Goal: Check status: Check status

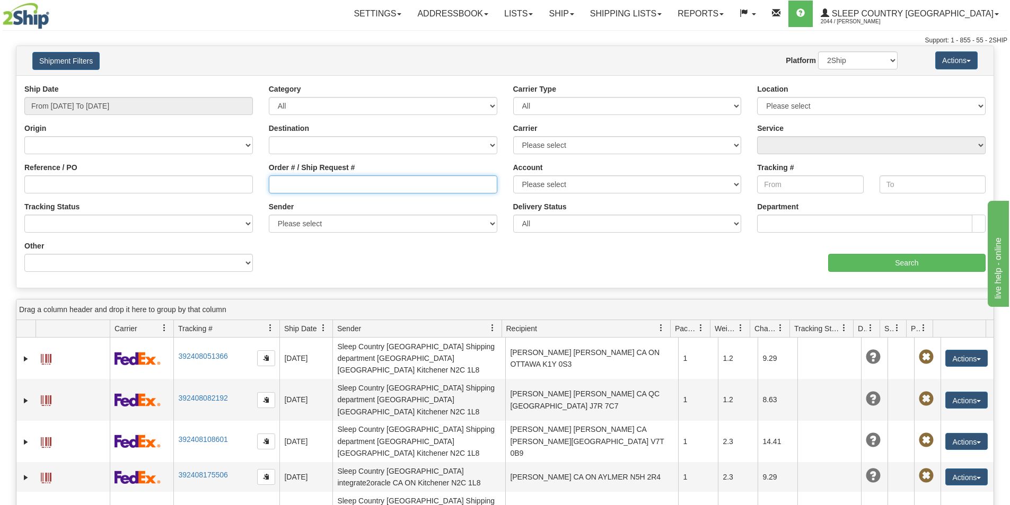
click at [281, 186] on input "Order # / Ship Request #" at bounding box center [383, 184] width 228 height 18
paste input "9000H933538"
click at [276, 183] on input "9000H933538" at bounding box center [383, 184] width 228 height 18
type input "9000H933538"
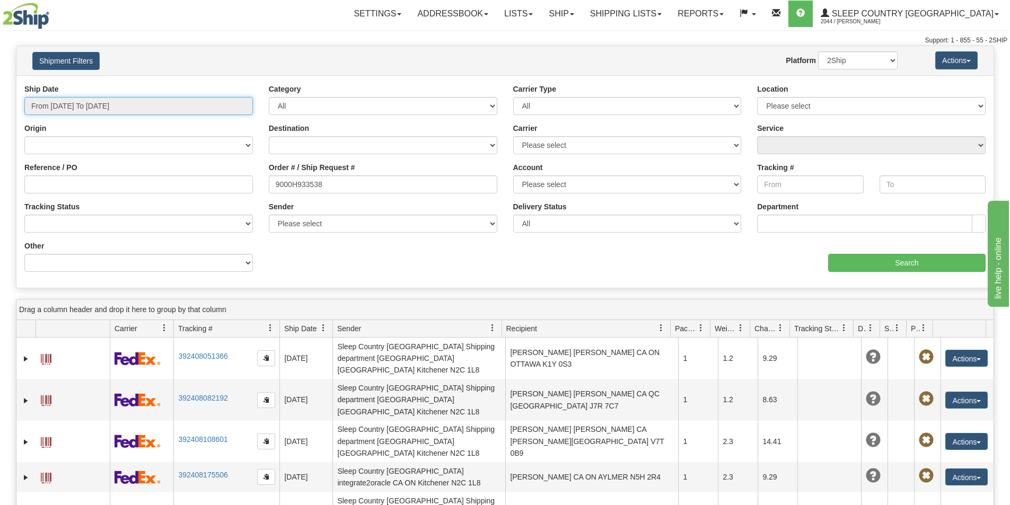
click at [126, 105] on input "From [DATE] To [DATE]" at bounding box center [138, 106] width 228 height 18
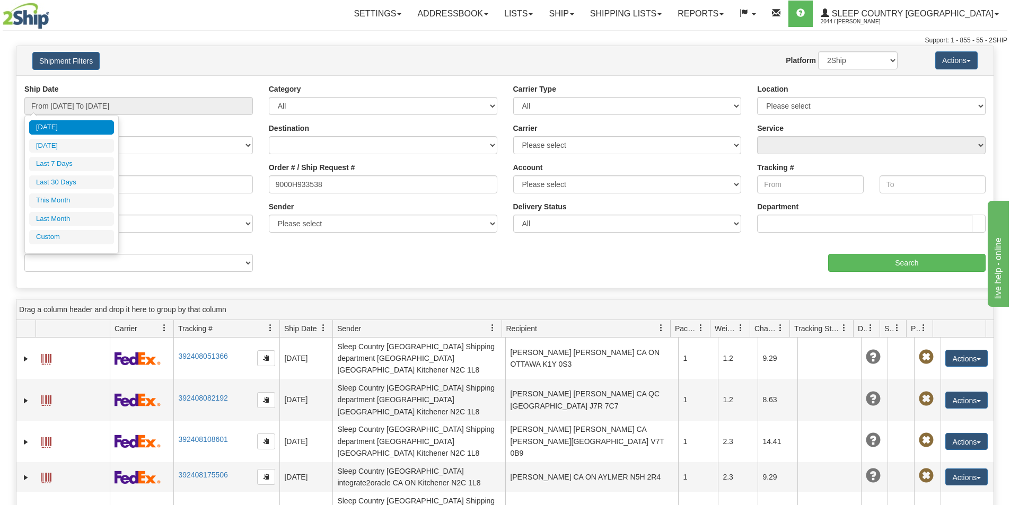
click at [80, 174] on ul "[DATE] [DATE] Last 7 Days Last 30 Days This Month Last Month Custom" at bounding box center [71, 182] width 85 height 124
click at [75, 179] on li "Last 30 Days" at bounding box center [71, 182] width 85 height 14
type input "From [DATE] To [DATE]"
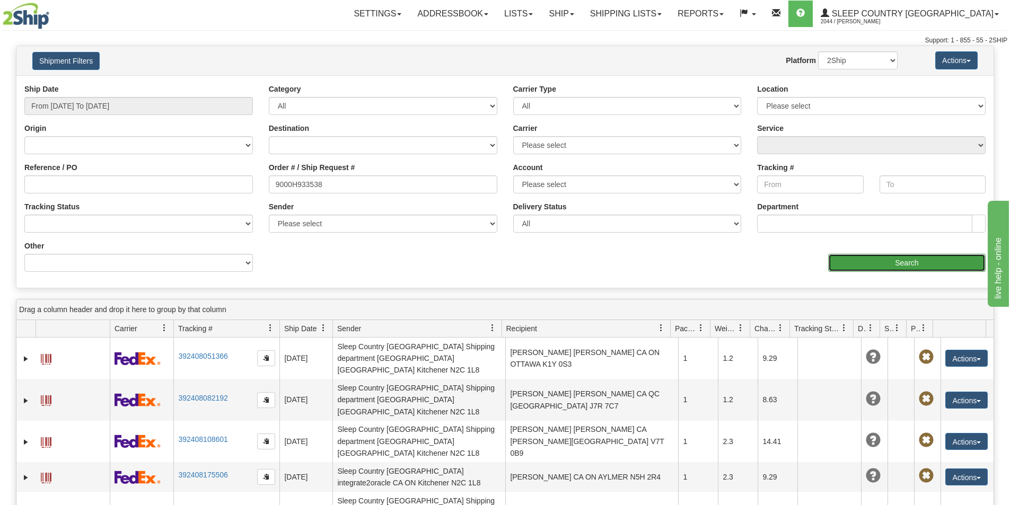
click at [927, 262] on input "Search" at bounding box center [906, 263] width 157 height 18
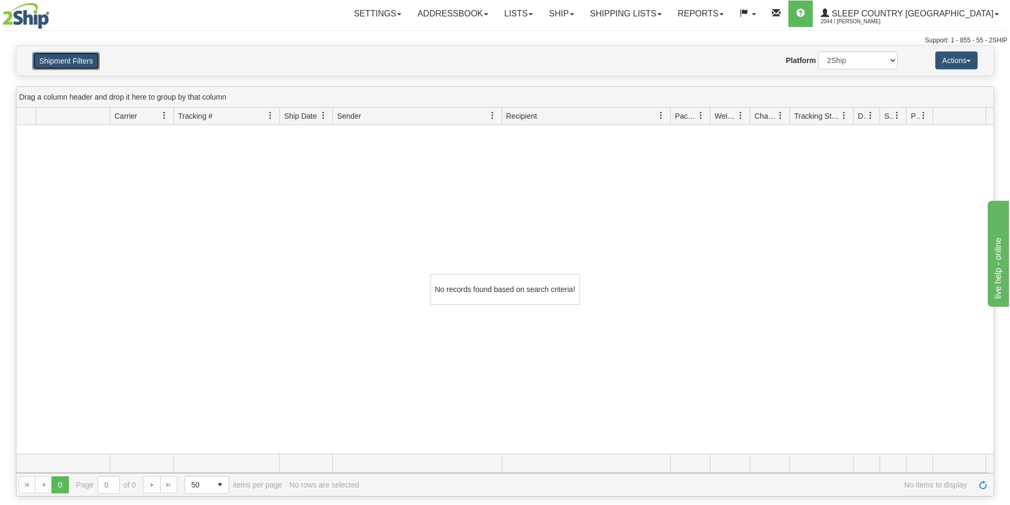
click at [64, 57] on button "Shipment Filters" at bounding box center [65, 61] width 67 height 18
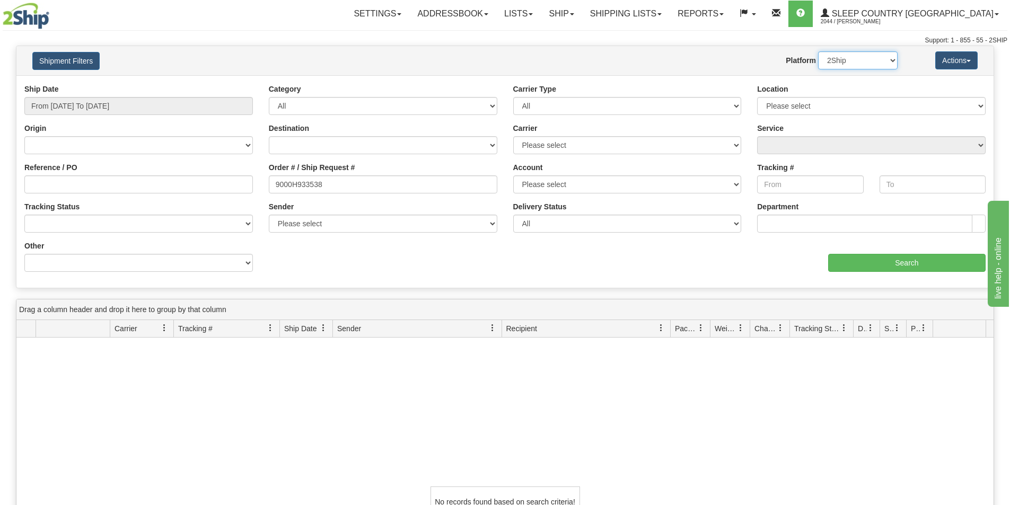
click at [864, 63] on select "2Ship Imported" at bounding box center [858, 60] width 80 height 18
select select "1"
click at [818, 51] on select "2Ship Imported" at bounding box center [858, 60] width 80 height 18
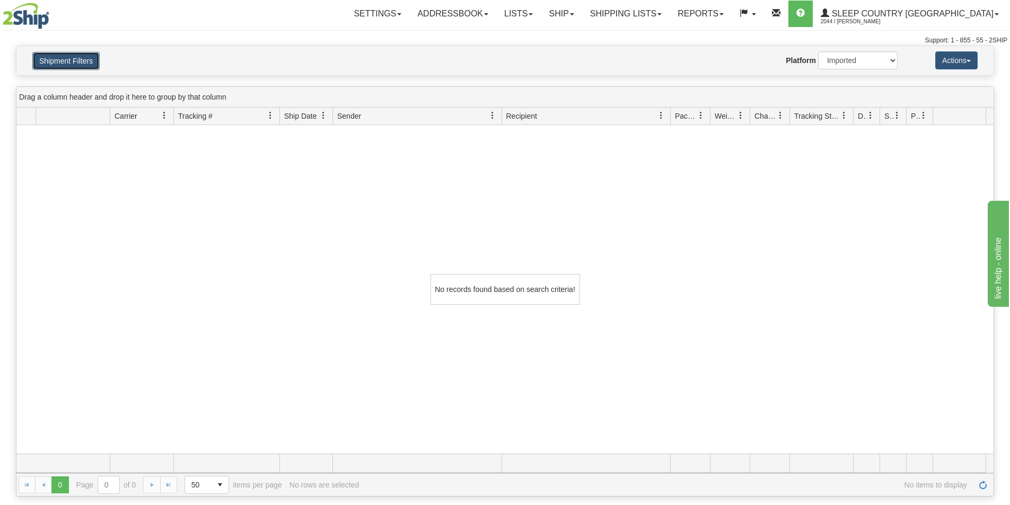
click at [72, 57] on button "Shipment Filters" at bounding box center [65, 61] width 67 height 18
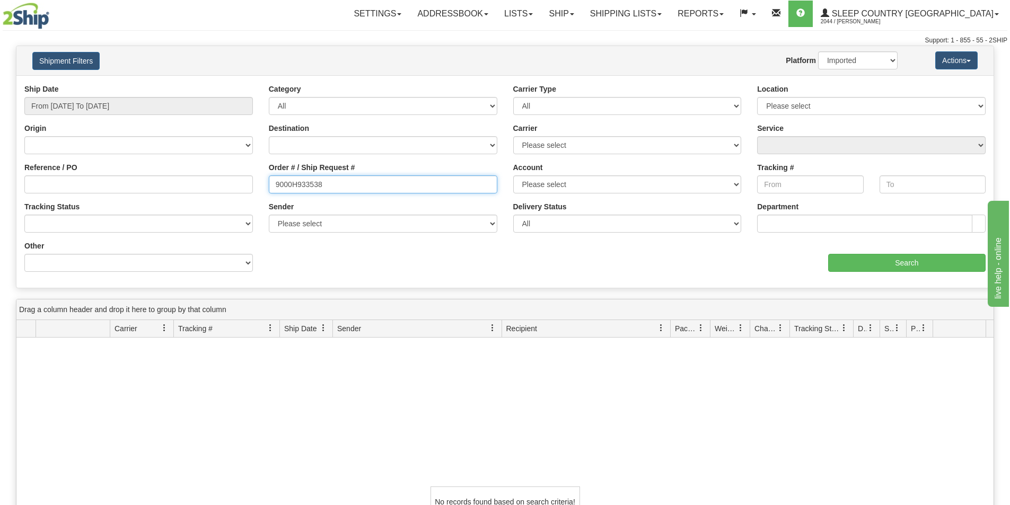
drag, startPoint x: 252, startPoint y: 182, endPoint x: 216, endPoint y: 182, distance: 36.0
click at [216, 84] on div "Reference / PO Order # / Ship Request # 9000H933538 Account Please select [GEOG…" at bounding box center [504, 84] width 977 height 0
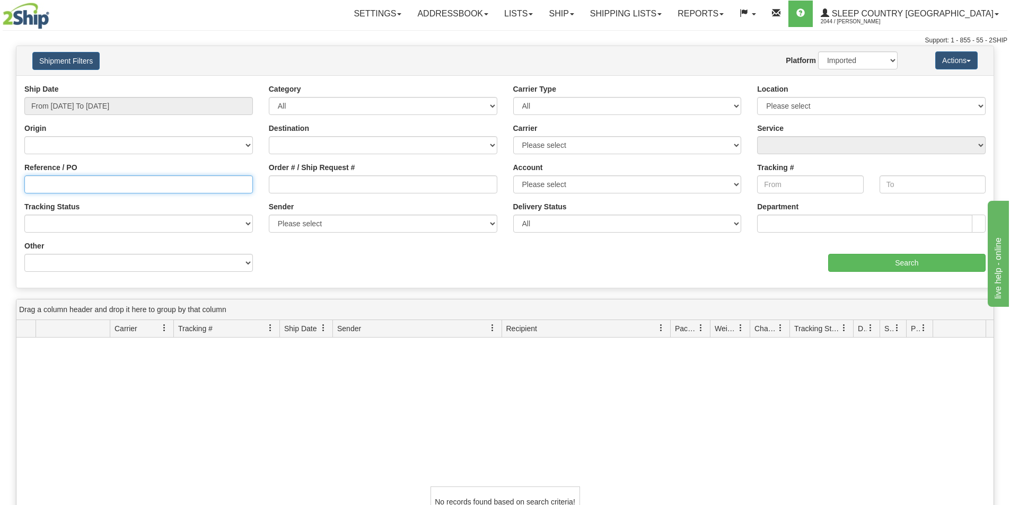
paste input "9000H933538"
click at [95, 182] on input "9000H933538" at bounding box center [138, 184] width 228 height 18
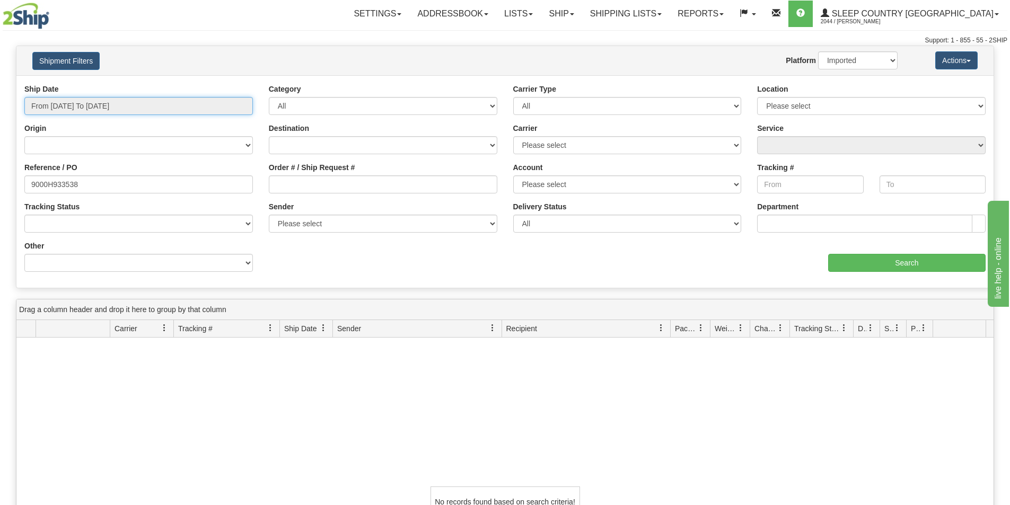
click at [71, 104] on input "From [DATE] To [DATE]" at bounding box center [138, 106] width 228 height 18
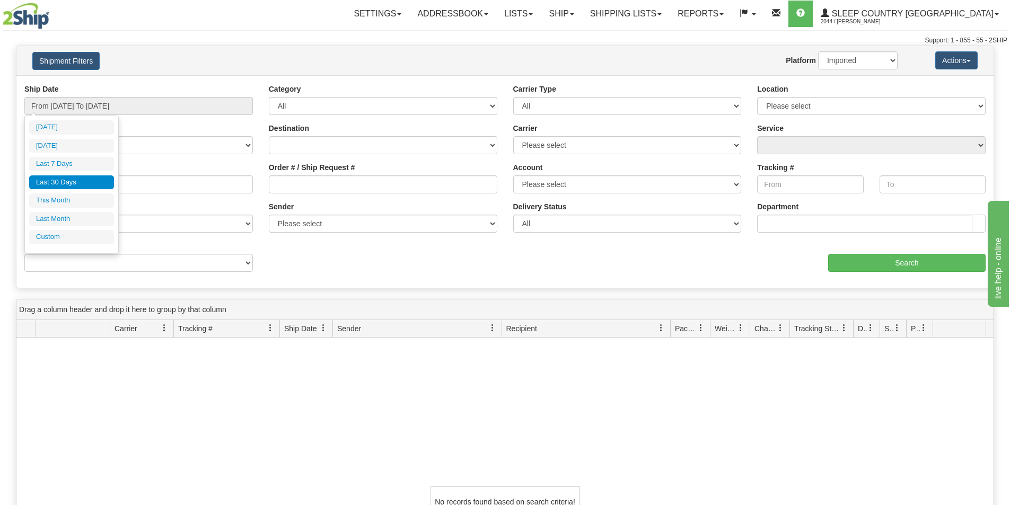
click at [74, 182] on li "Last 30 Days" at bounding box center [71, 182] width 85 height 14
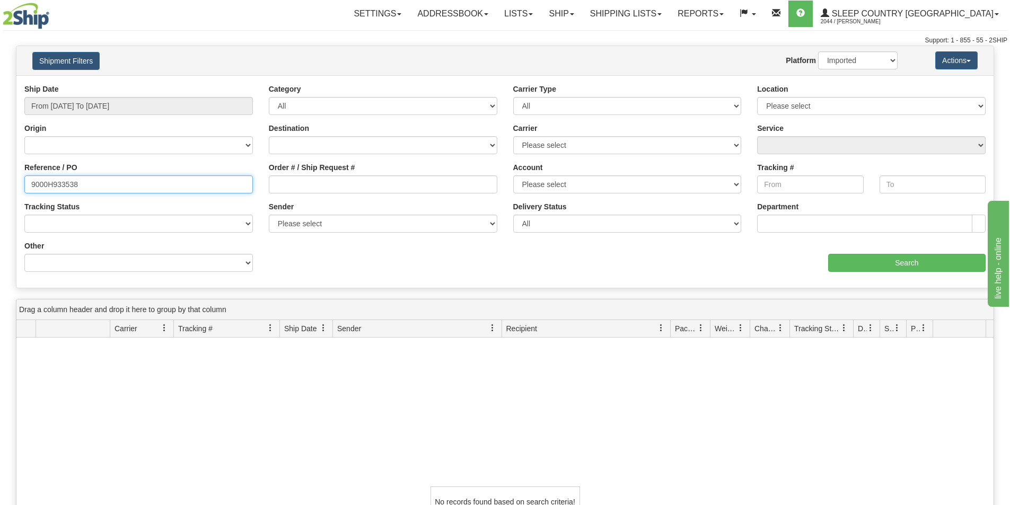
click at [30, 182] on input "9000H933538" at bounding box center [138, 184] width 228 height 18
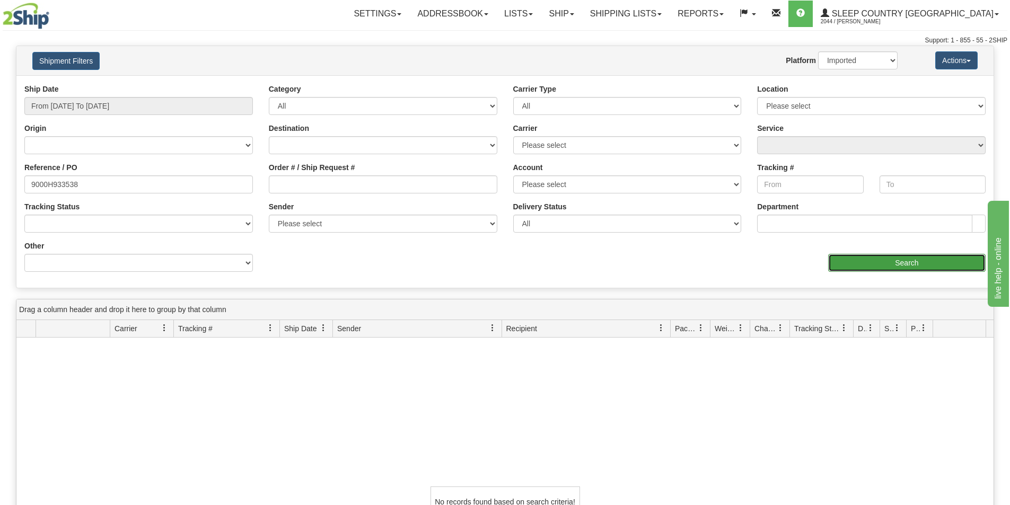
click at [917, 265] on input "Search" at bounding box center [906, 263] width 157 height 18
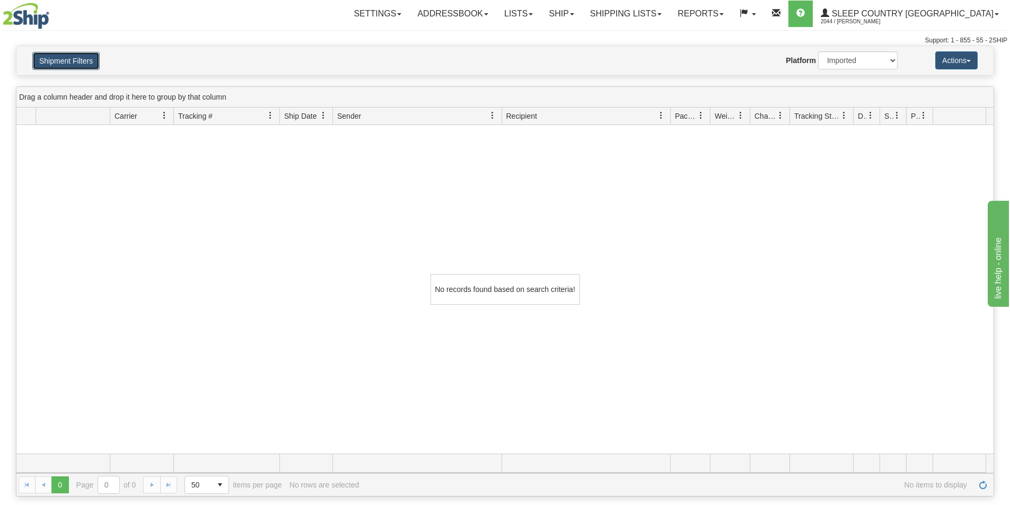
click at [72, 60] on button "Shipment Filters" at bounding box center [65, 61] width 67 height 18
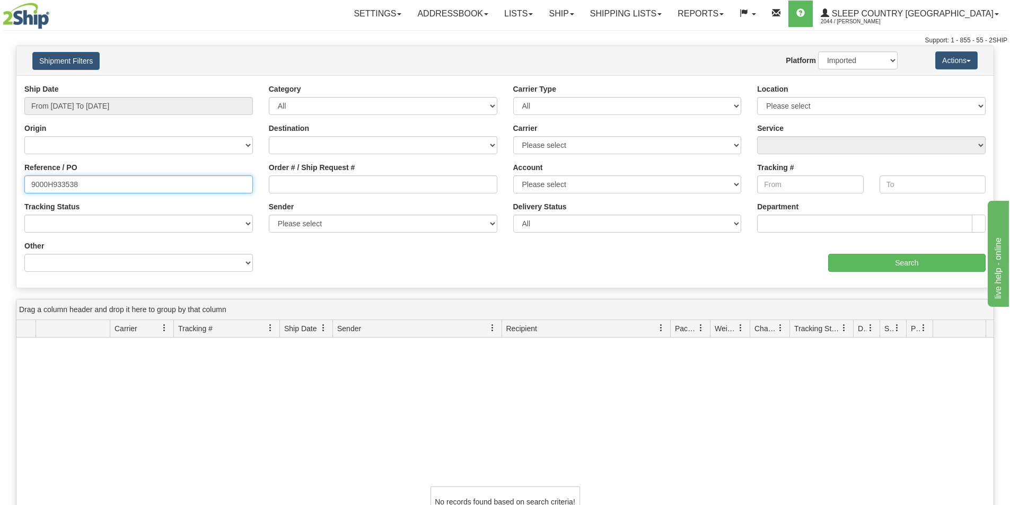
drag, startPoint x: 48, startPoint y: 186, endPoint x: -153, endPoint y: 186, distance: 200.4
click at [0, 186] on html "Upgrade Account Cancel Toggle navigation Settings New Senders" at bounding box center [505, 252] width 1010 height 505
type input "1049730"
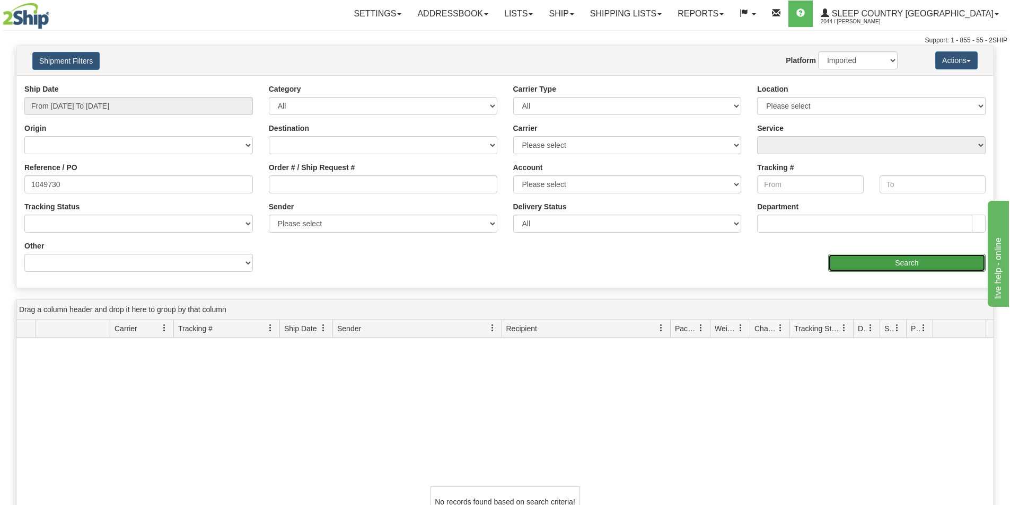
click at [893, 254] on input "Search" at bounding box center [906, 263] width 157 height 18
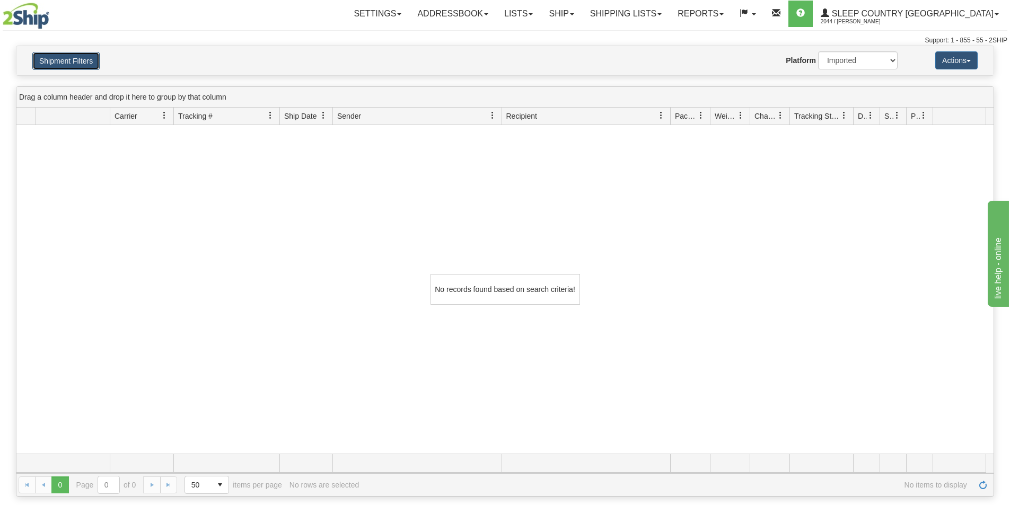
click at [57, 58] on button "Shipment Filters" at bounding box center [65, 61] width 67 height 18
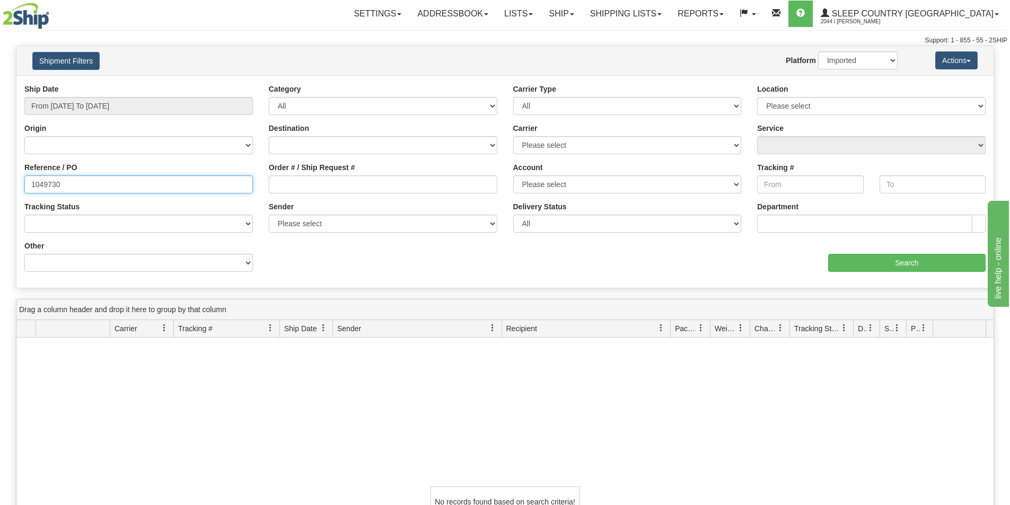
drag, startPoint x: 58, startPoint y: 182, endPoint x: 20, endPoint y: 181, distance: 38.2
click at [20, 181] on div "Reference / PO 1049730" at bounding box center [138, 181] width 244 height 39
click at [862, 50] on div "Shipment Filters Website Agent Nothing selected Client User Platform 2Ship Impo…" at bounding box center [504, 60] width 977 height 29
click at [860, 61] on select "2Ship Imported" at bounding box center [858, 60] width 80 height 18
select select "0"
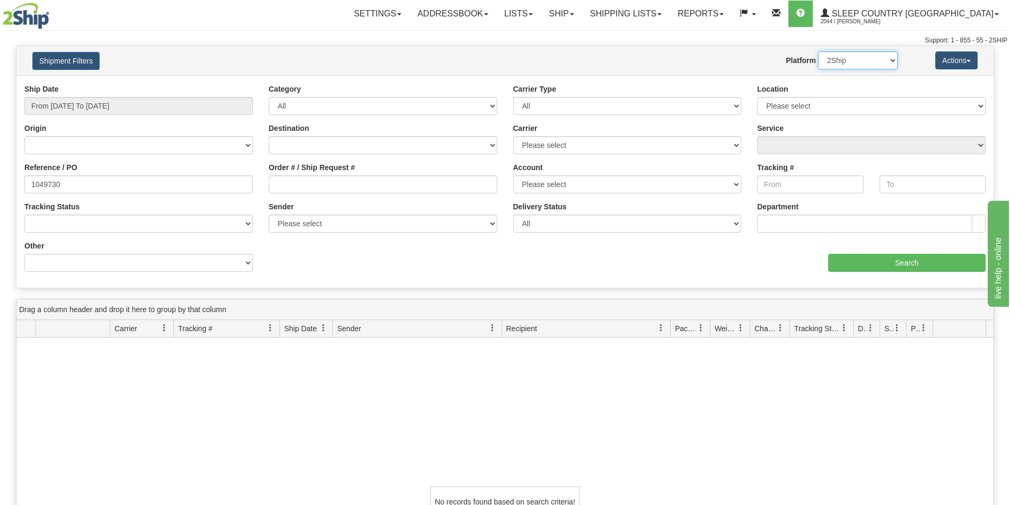
click at [818, 51] on select "2Ship Imported" at bounding box center [858, 60] width 80 height 18
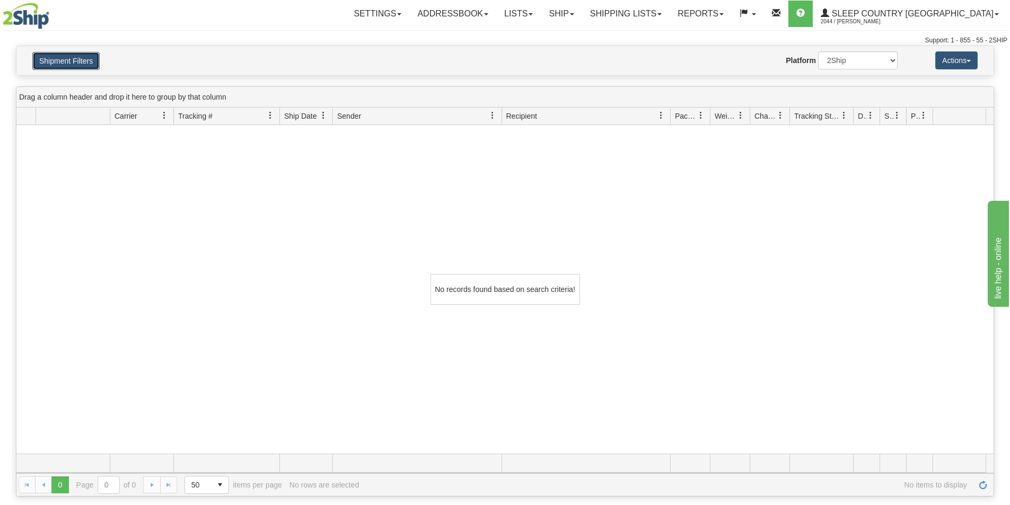
click at [75, 63] on button "Shipment Filters" at bounding box center [65, 61] width 67 height 18
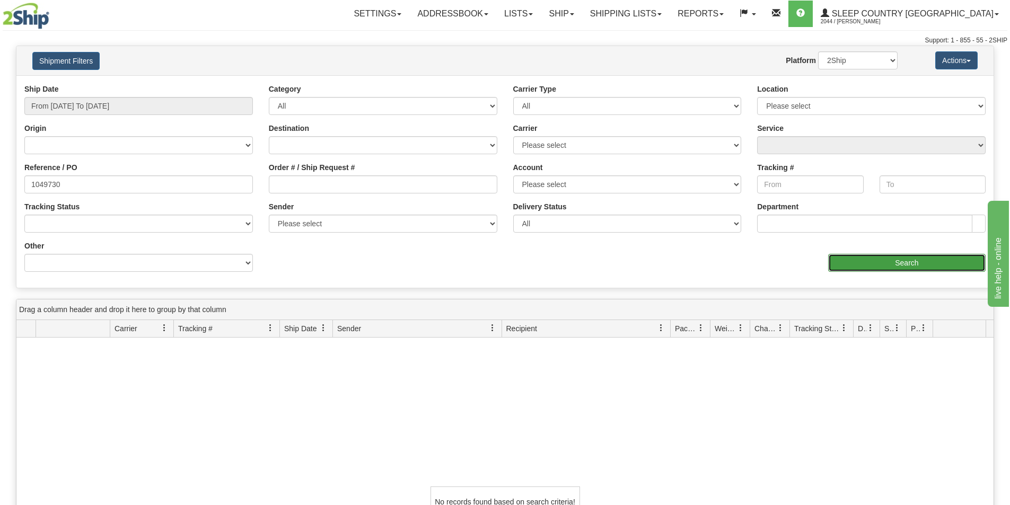
click at [906, 263] on input "Search" at bounding box center [906, 263] width 157 height 18
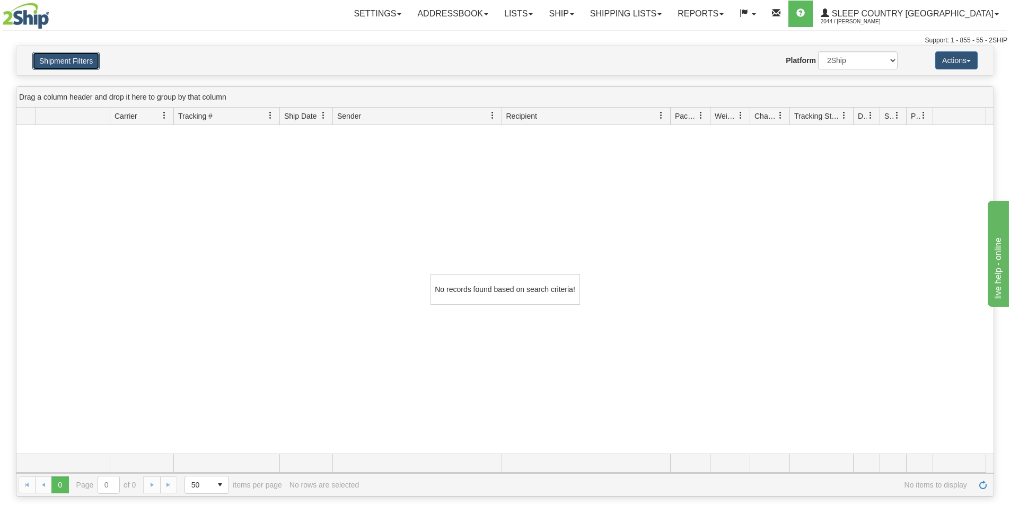
click at [77, 63] on button "Shipment Filters" at bounding box center [65, 61] width 67 height 18
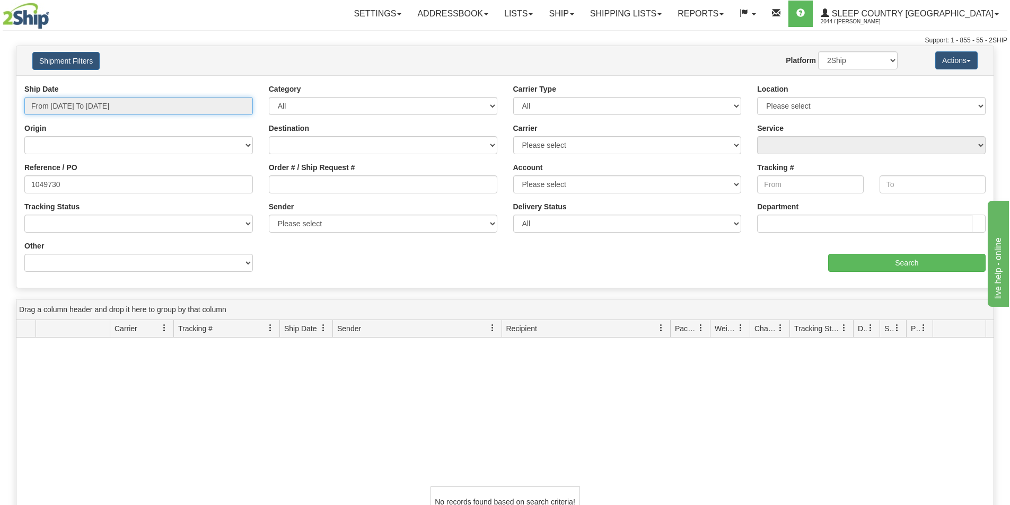
click at [73, 108] on input "From [DATE] To [DATE]" at bounding box center [138, 106] width 228 height 18
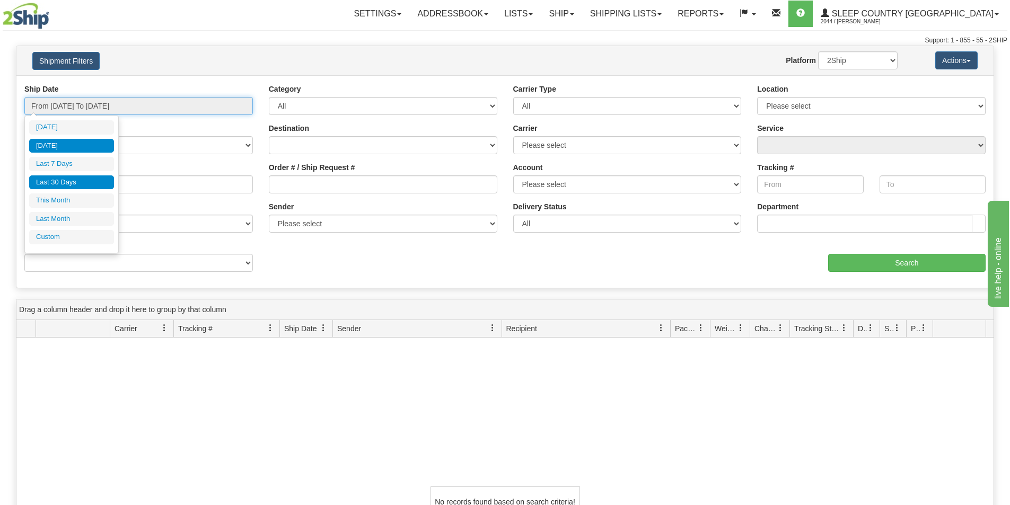
type input "[DATE]"
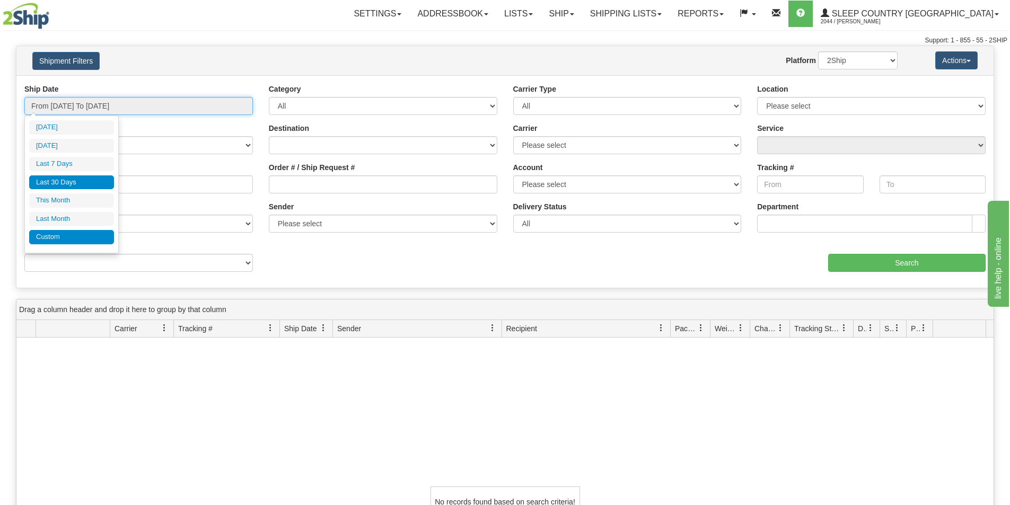
type input "[DATE]"
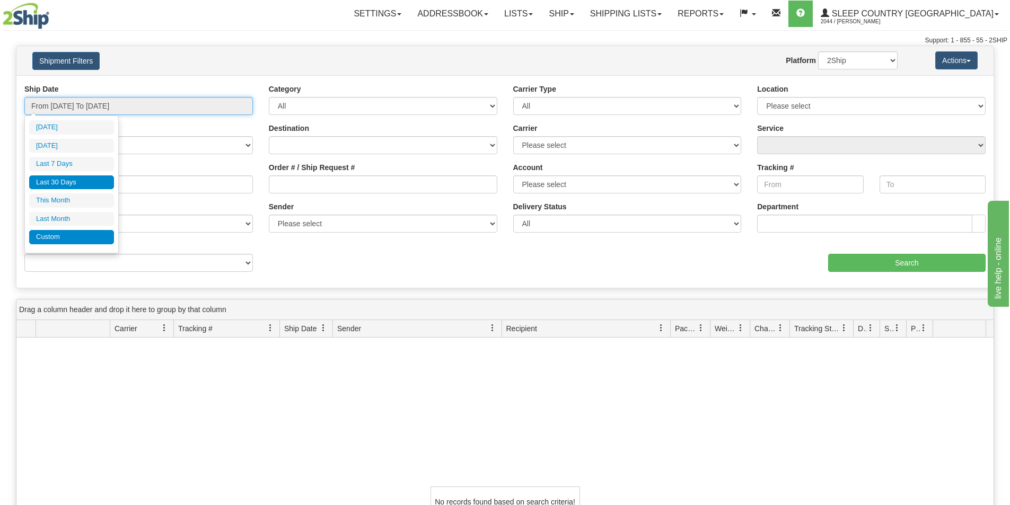
type input "[DATE]"
click at [54, 236] on li "Custom" at bounding box center [71, 237] width 85 height 14
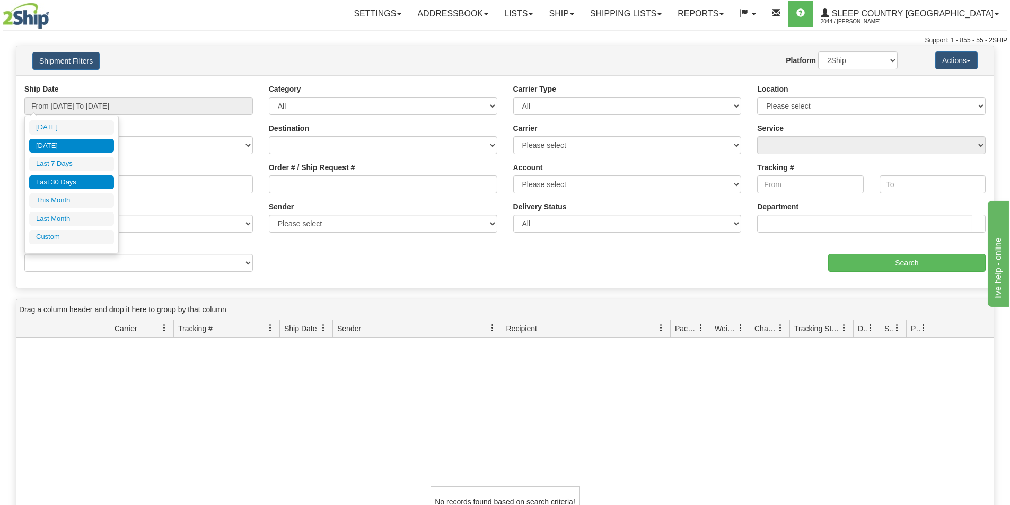
type input "[DATE]"
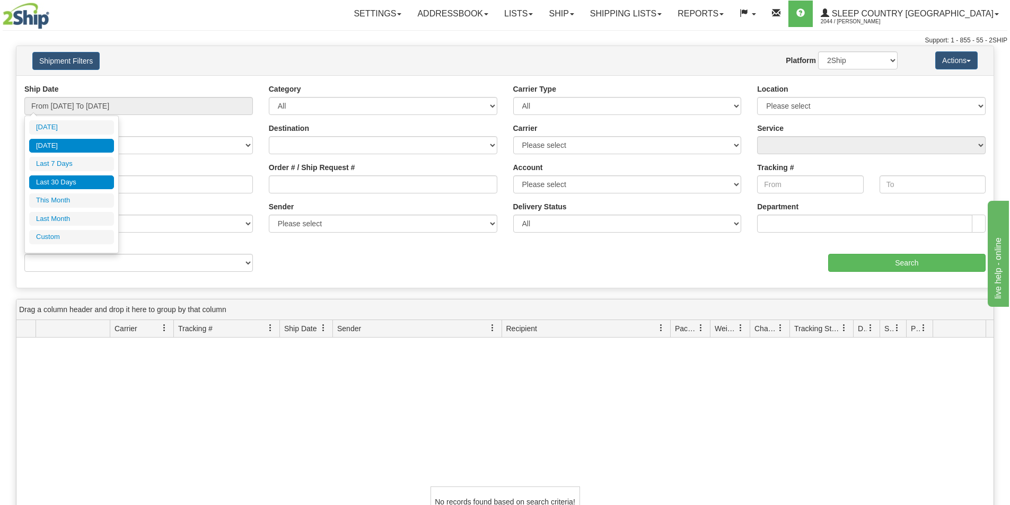
type input "[DATE]"
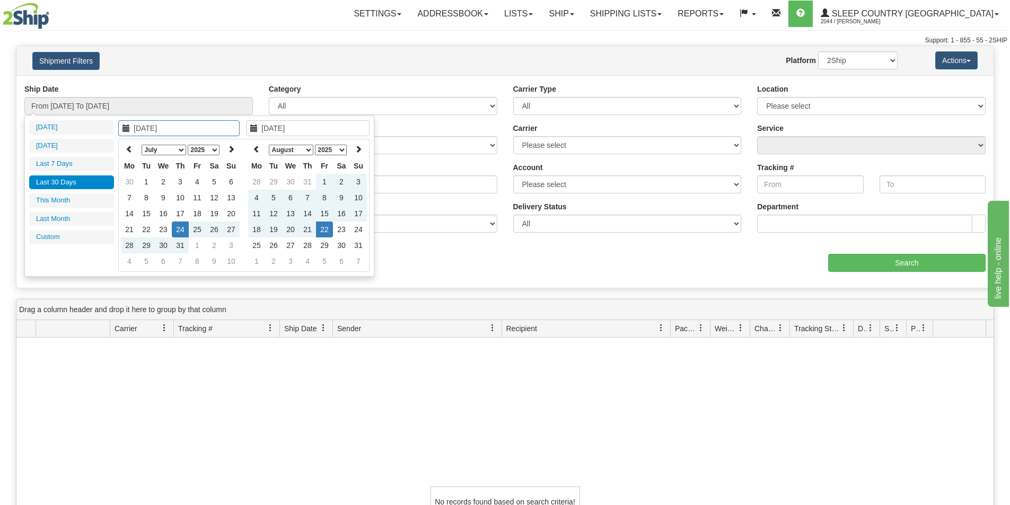
type input "[DATE]"
click at [127, 148] on icon at bounding box center [129, 148] width 7 height 7
type input "[DATE]"
drag, startPoint x: 228, startPoint y: 180, endPoint x: 244, endPoint y: 191, distance: 19.1
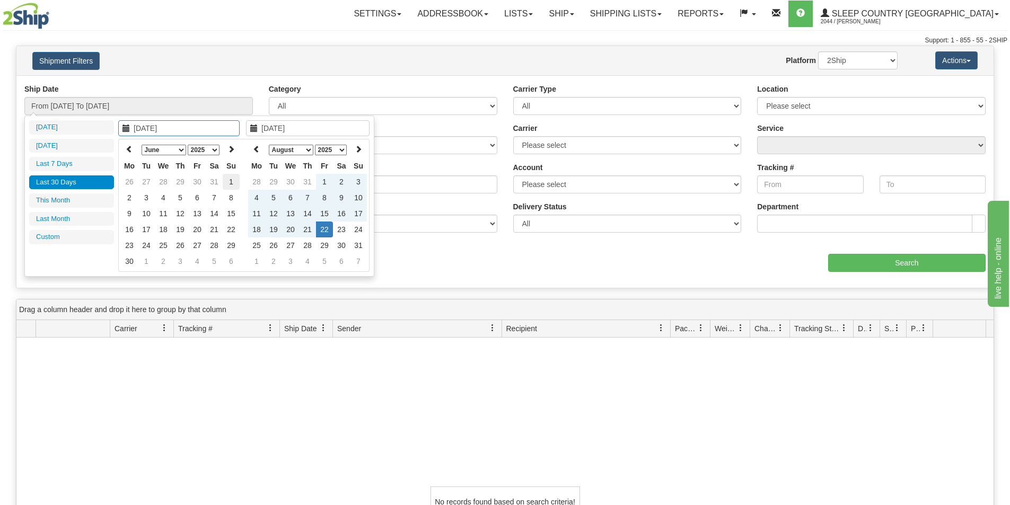
click at [228, 181] on td "1" at bounding box center [231, 182] width 17 height 16
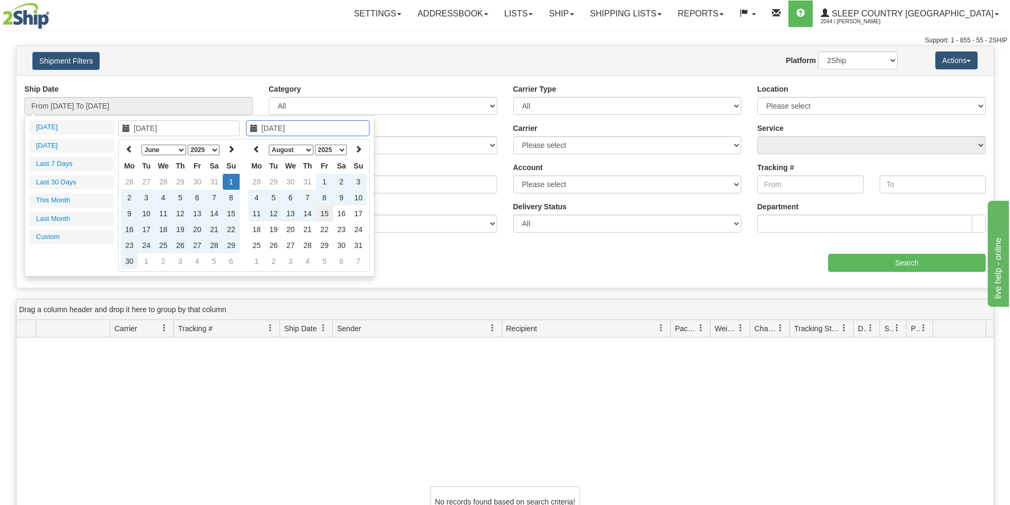
type input "[DATE]"
click at [324, 210] on td "15" at bounding box center [324, 214] width 17 height 16
type input "From [DATE] To [DATE]"
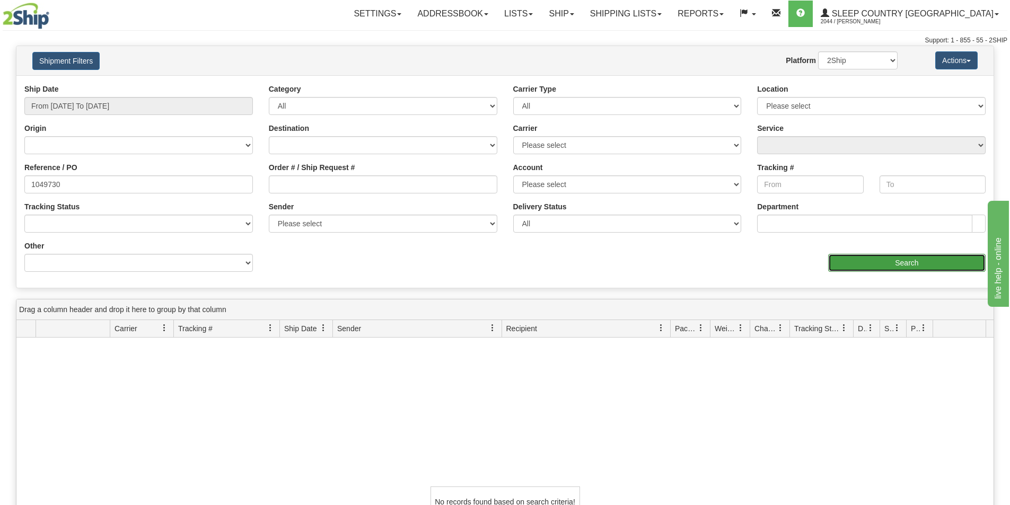
click at [935, 264] on input "Search" at bounding box center [906, 263] width 157 height 18
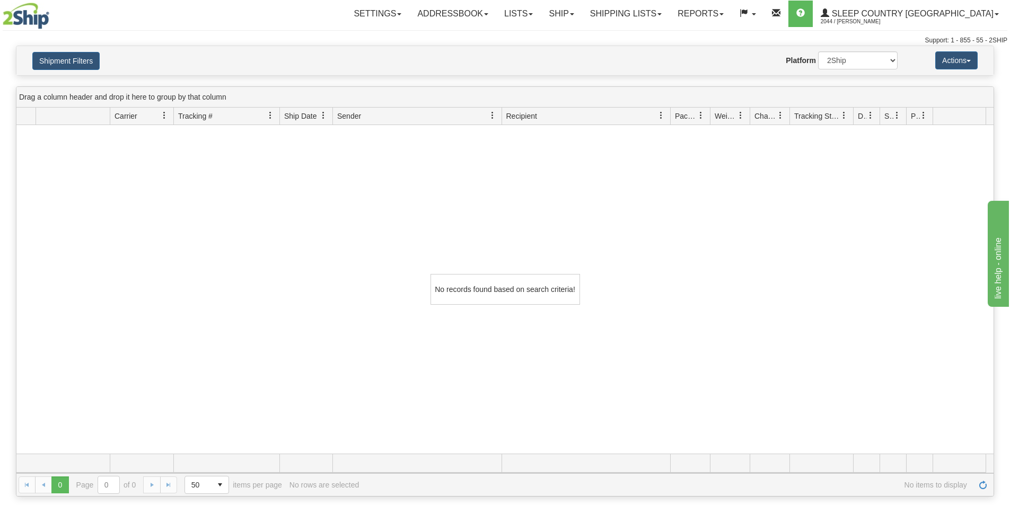
drag, startPoint x: 184, startPoint y: 240, endPoint x: 76, endPoint y: 102, distance: 175.2
click at [181, 233] on div "No records found based on search criteria!" at bounding box center [504, 289] width 977 height 329
click at [70, 56] on button "Shipment Filters" at bounding box center [65, 61] width 67 height 18
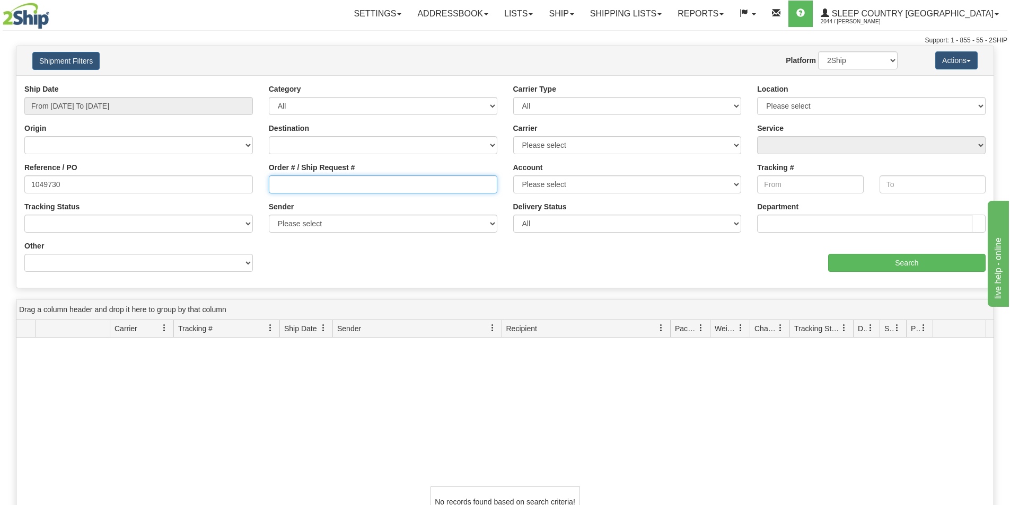
click at [313, 184] on input "Order # / Ship Request #" at bounding box center [383, 184] width 228 height 18
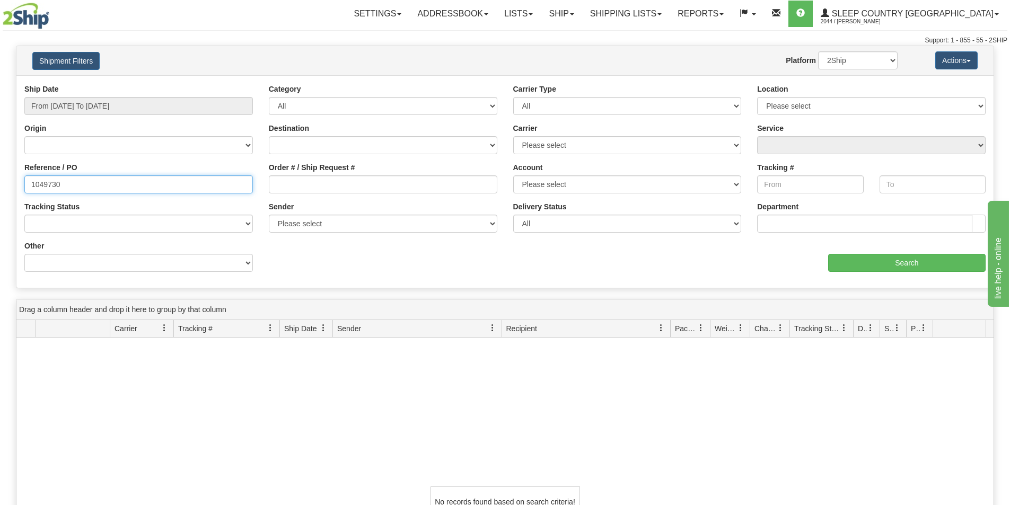
drag, startPoint x: 85, startPoint y: 179, endPoint x: -199, endPoint y: 184, distance: 284.2
click at [0, 184] on html "Upgrade Account Cancel Toggle navigation Settings New Senders" at bounding box center [505, 252] width 1010 height 505
drag, startPoint x: 136, startPoint y: 190, endPoint x: -340, endPoint y: 175, distance: 476.2
click at [0, 175] on html "Upgrade Account Cancel Toggle navigation Settings New Senders" at bounding box center [505, 252] width 1010 height 505
type input "6479922246"
